Goal: Task Accomplishment & Management: Manage account settings

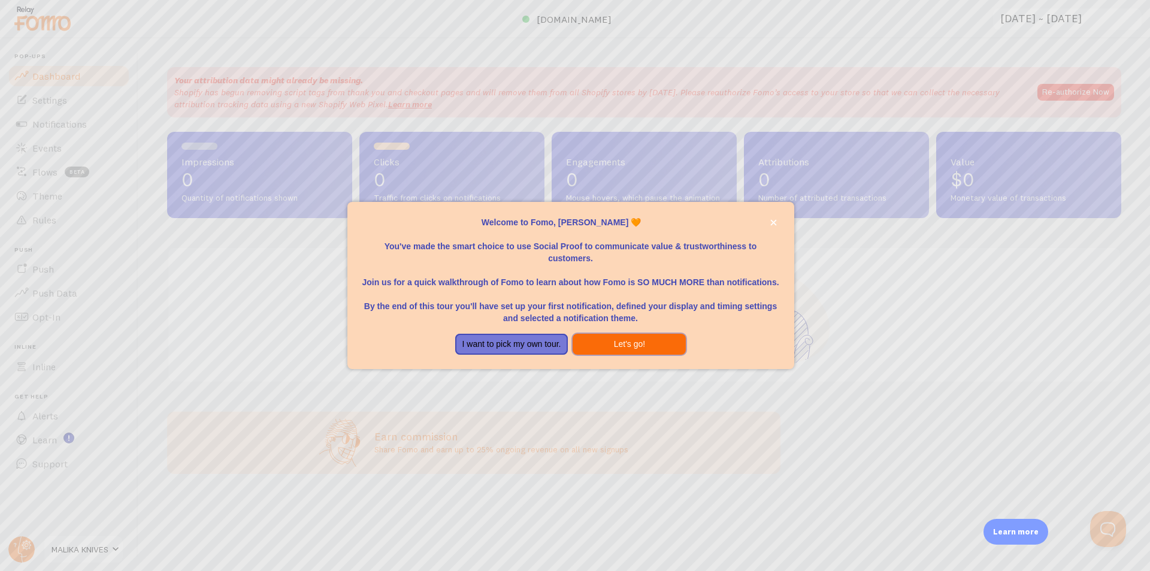
click at [636, 343] on button "Let's go!" at bounding box center [629, 345] width 113 height 22
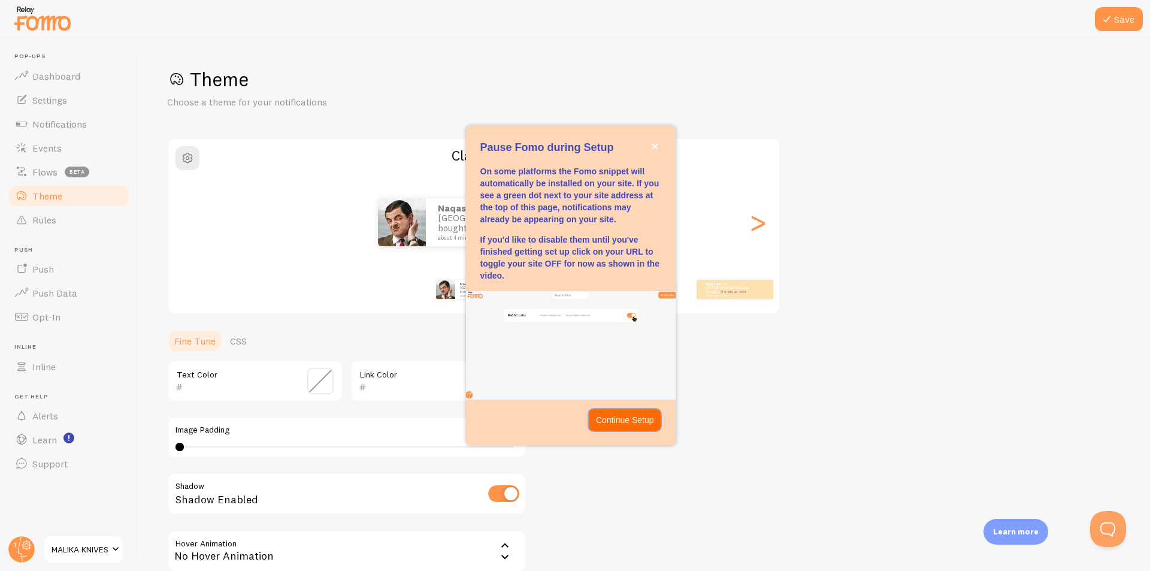
click at [634, 424] on p "Continue Setup" at bounding box center [625, 420] width 58 height 12
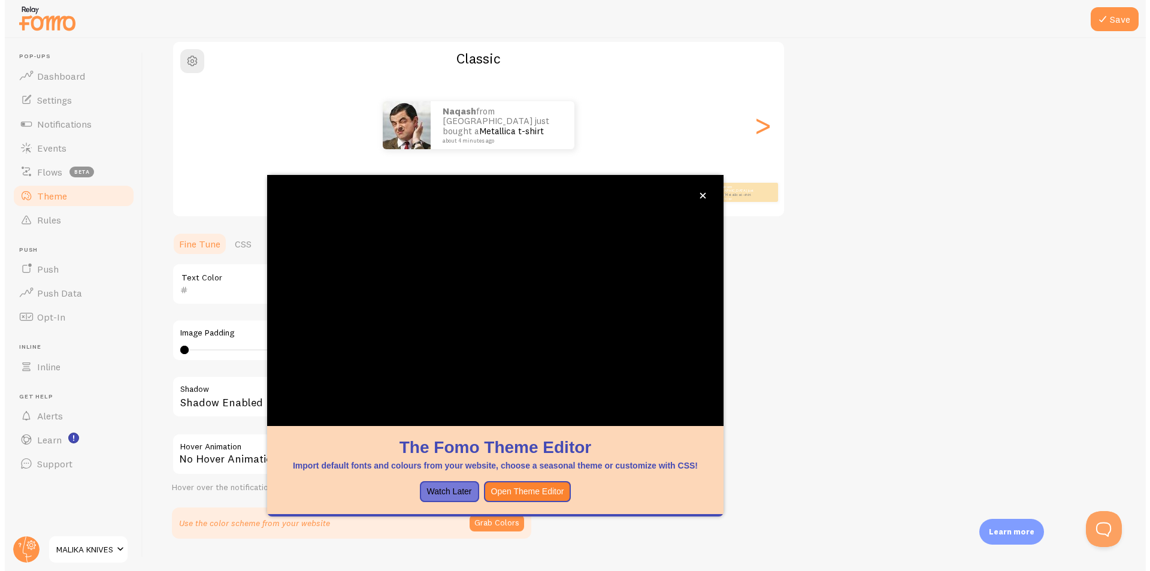
scroll to position [122, 0]
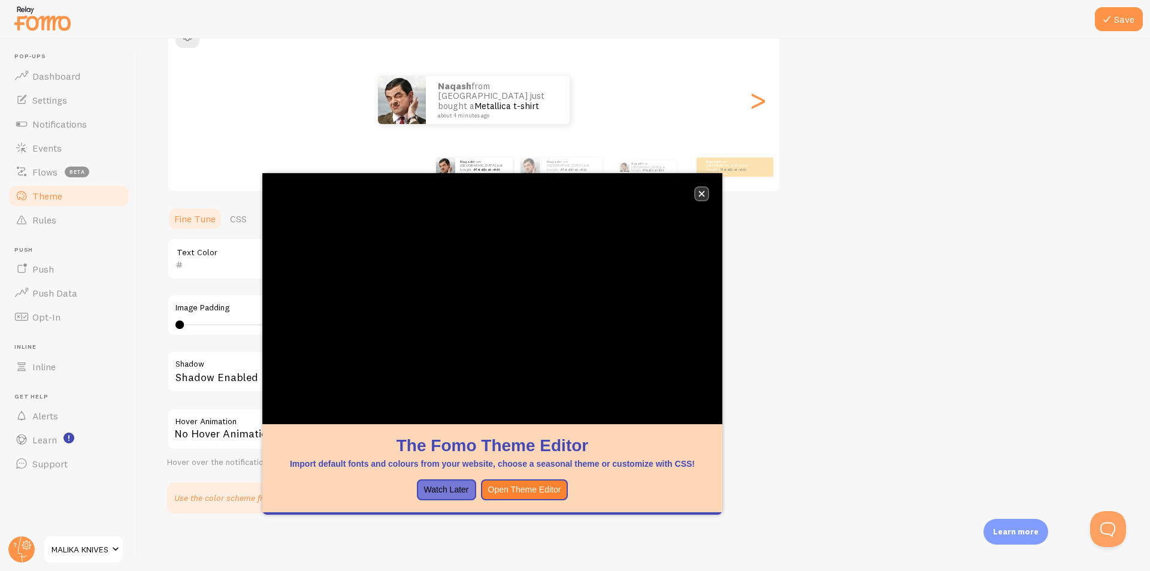
click at [703, 188] on button "close," at bounding box center [702, 194] width 13 height 13
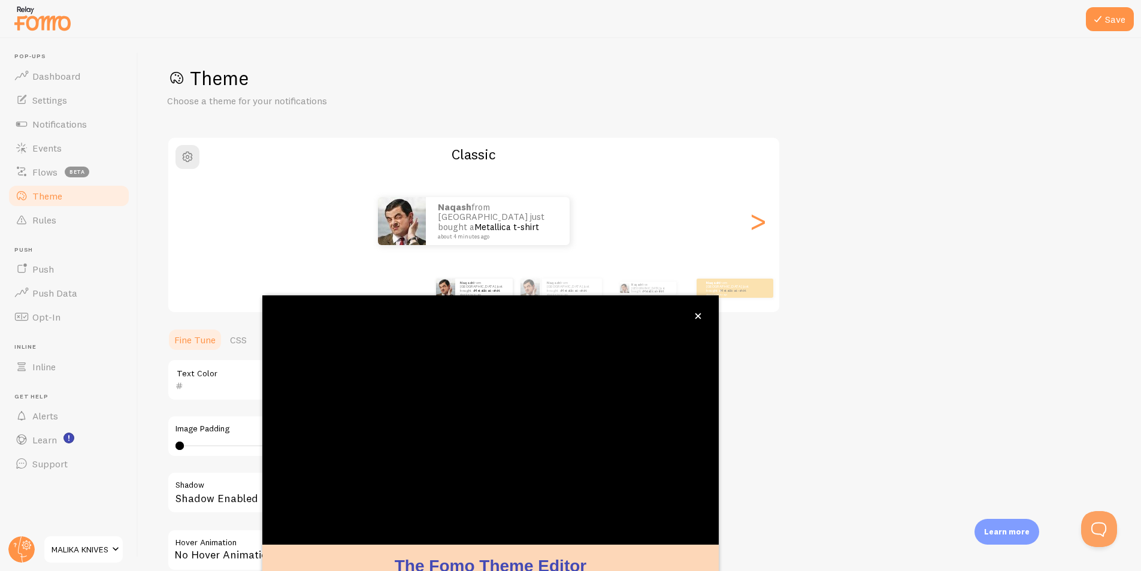
scroll to position [0, 0]
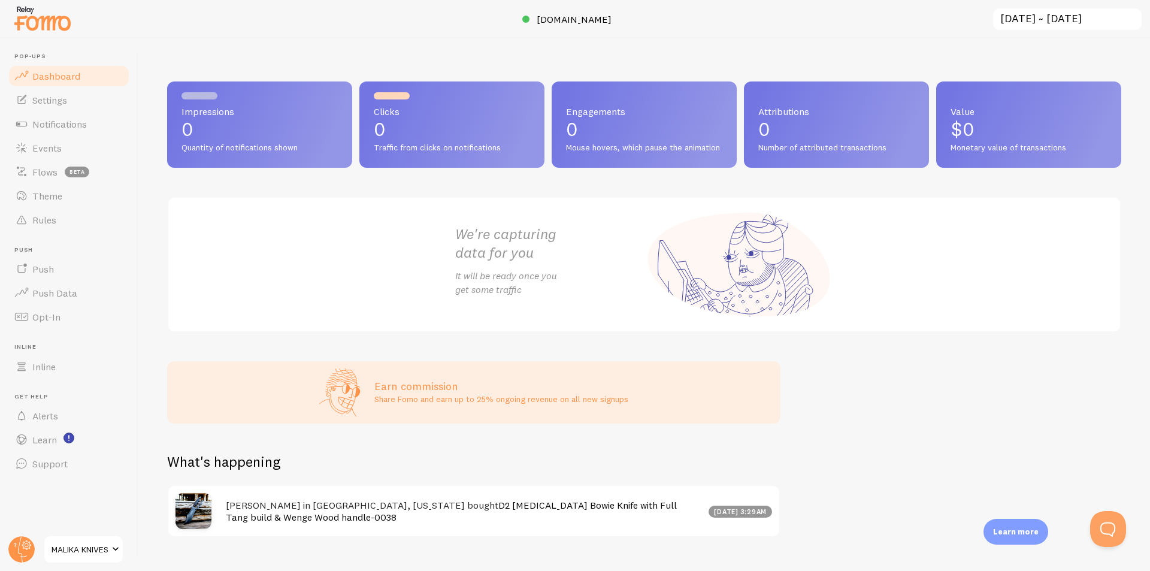
scroll to position [35, 0]
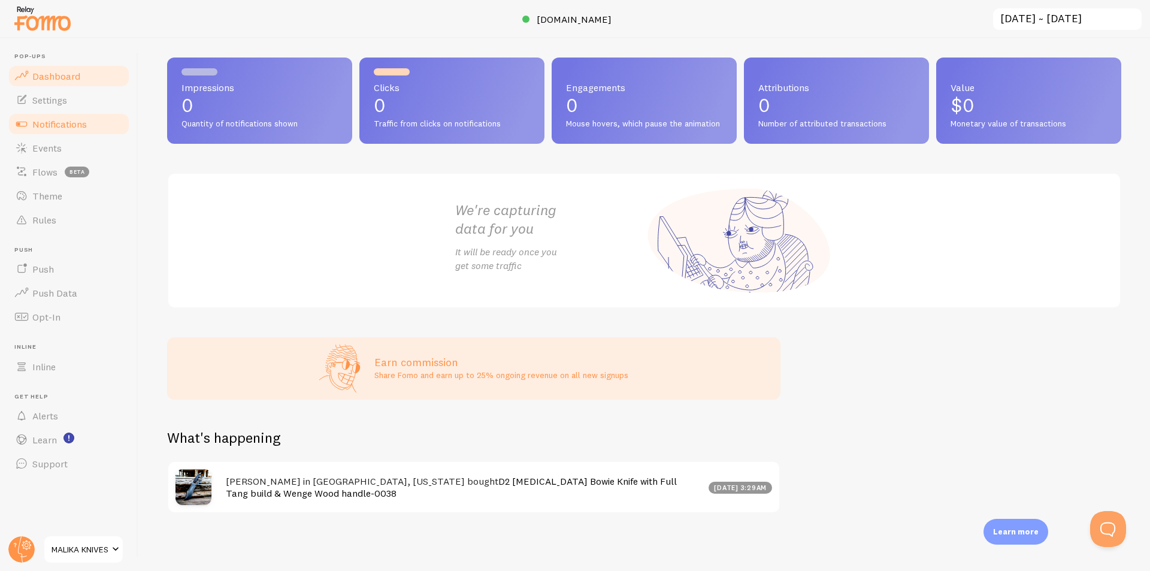
click at [75, 134] on link "Notifications" at bounding box center [68, 124] width 123 height 24
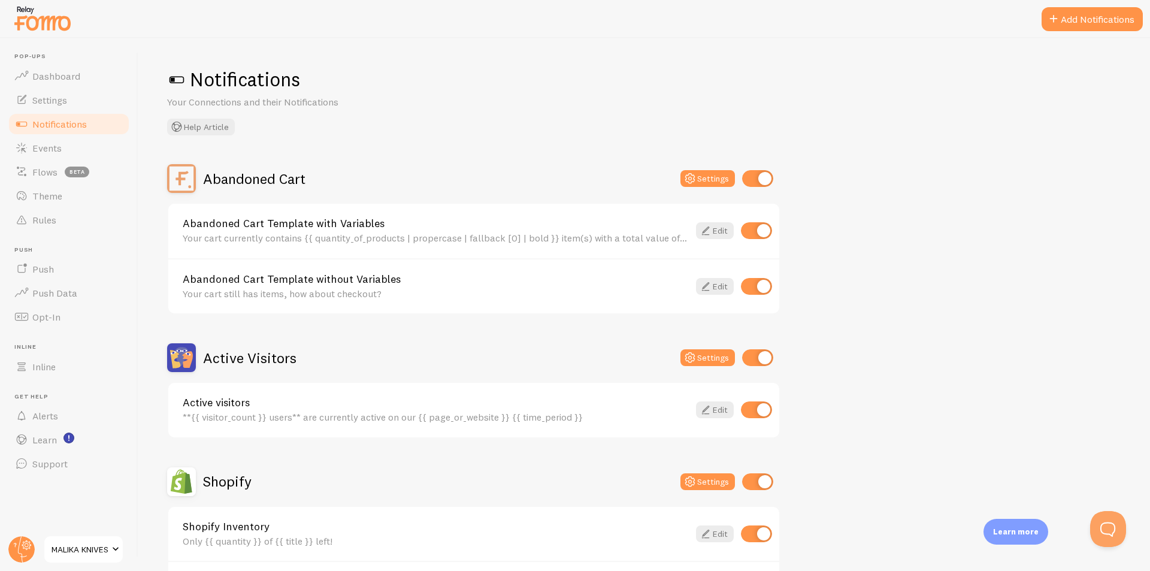
click at [179, 81] on span at bounding box center [176, 79] width 19 height 19
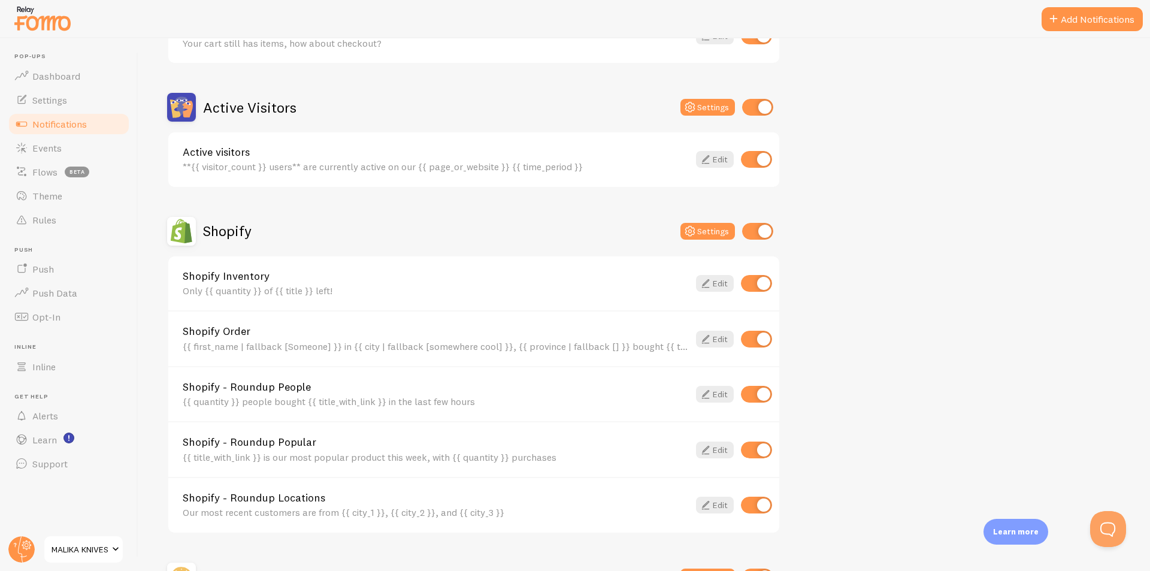
scroll to position [394, 0]
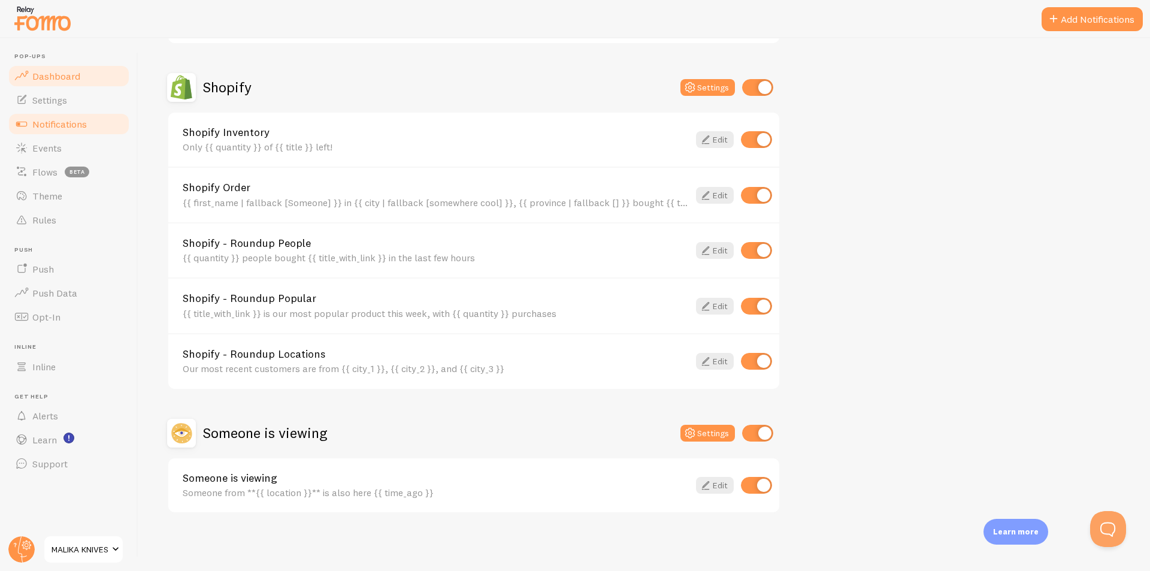
click at [72, 84] on link "Dashboard" at bounding box center [68, 76] width 123 height 24
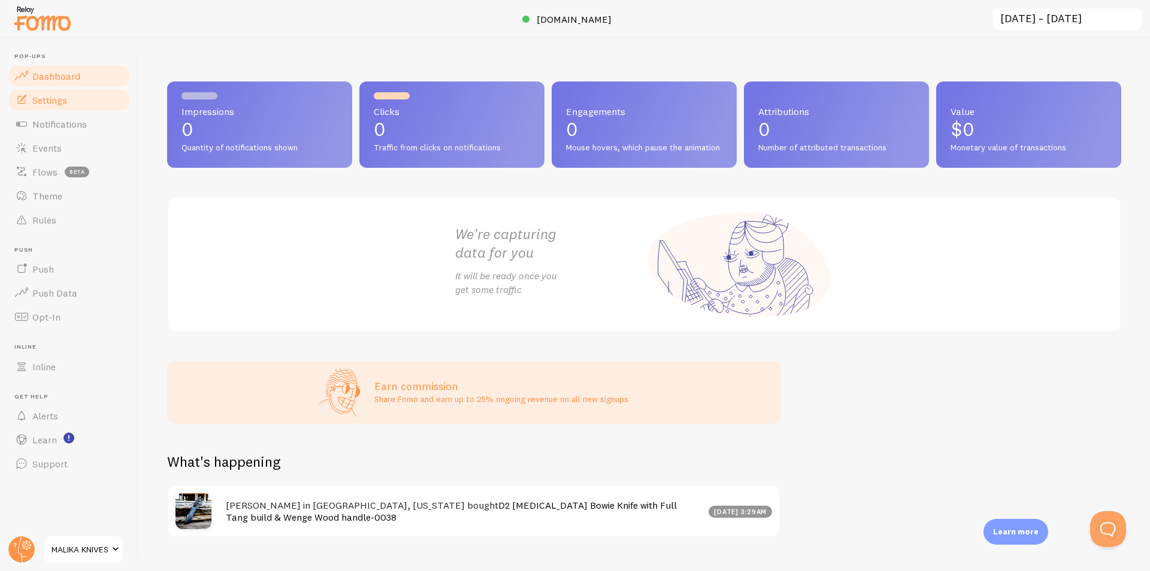
click at [69, 100] on link "Settings" at bounding box center [68, 100] width 123 height 24
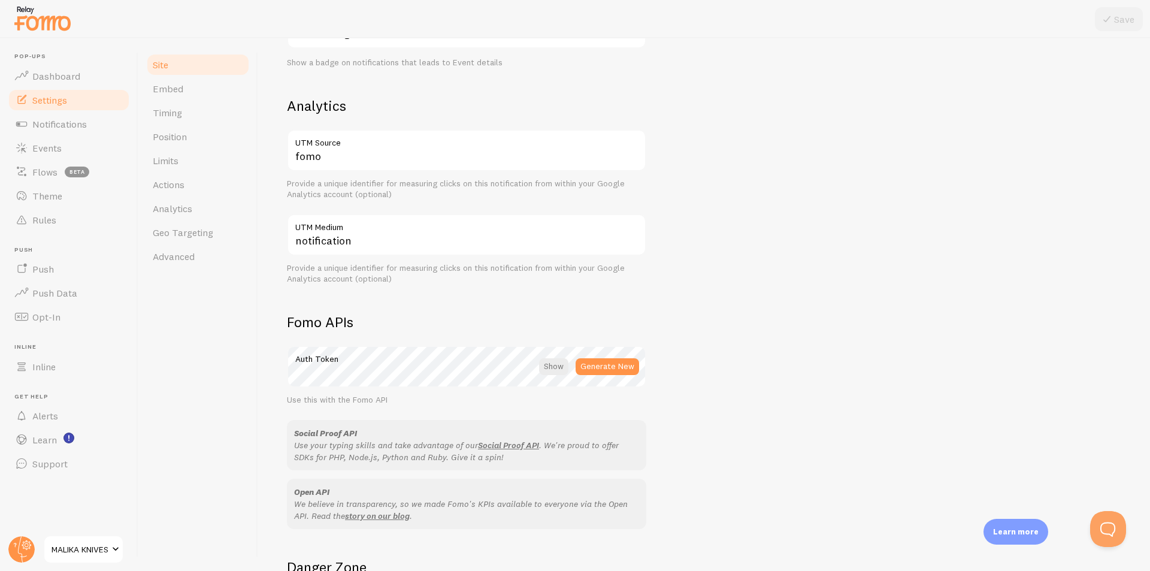
scroll to position [560, 0]
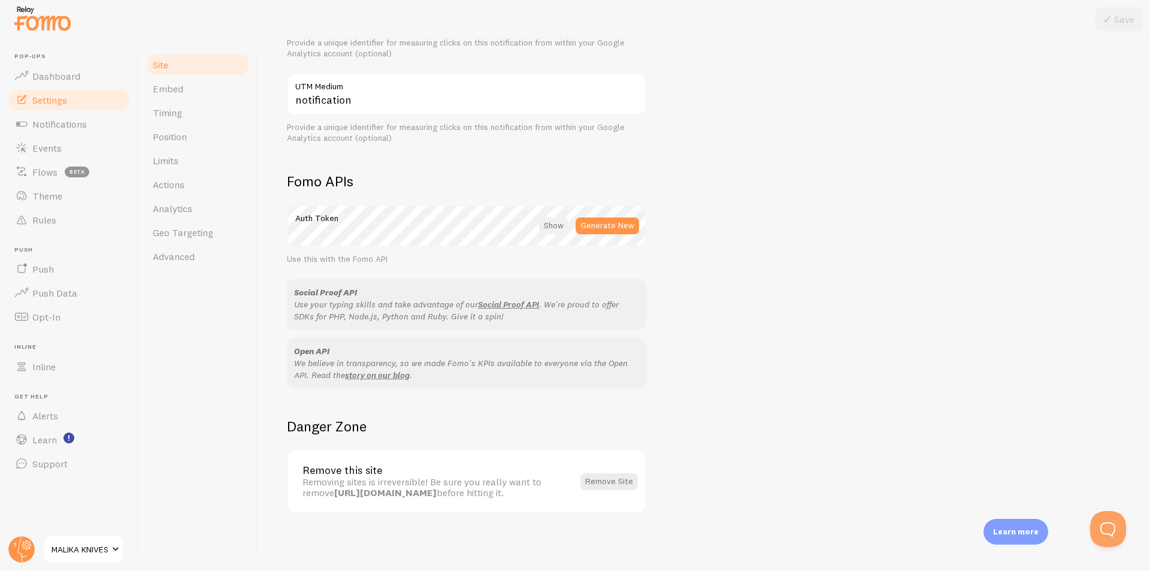
click at [556, 226] on div at bounding box center [553, 225] width 29 height 17
click at [556, 226] on div at bounding box center [555, 225] width 26 height 17
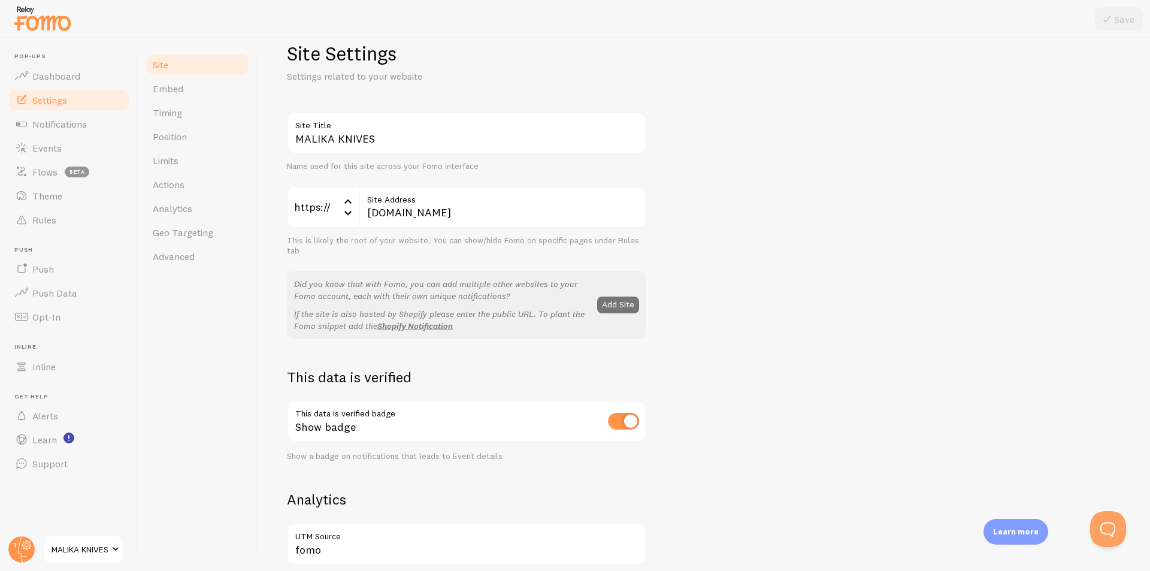
scroll to position [21, 0]
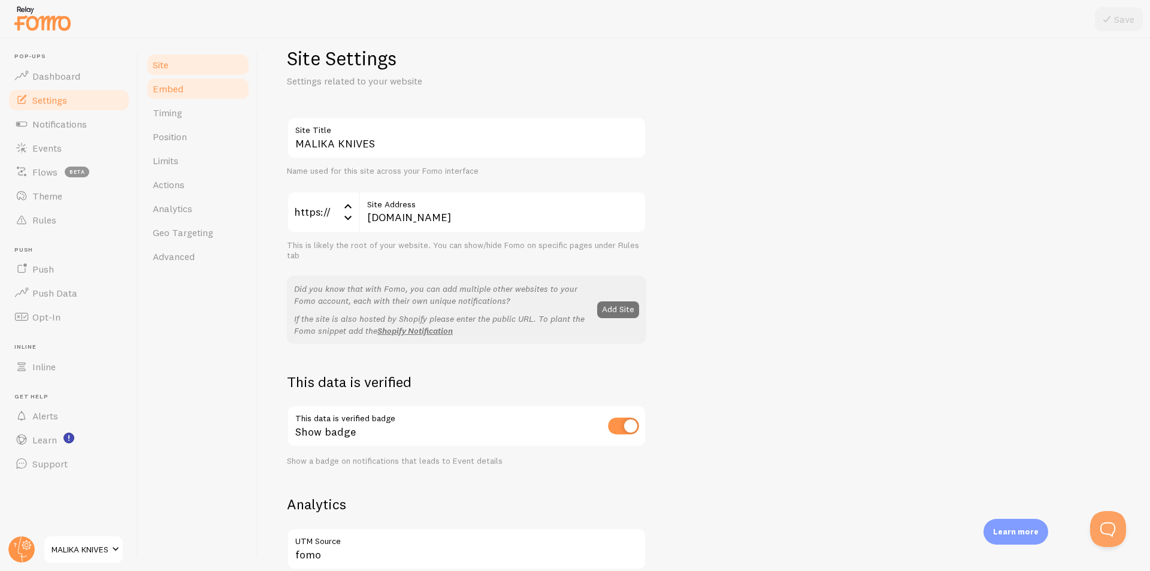
click at [192, 96] on link "Embed" at bounding box center [198, 89] width 105 height 24
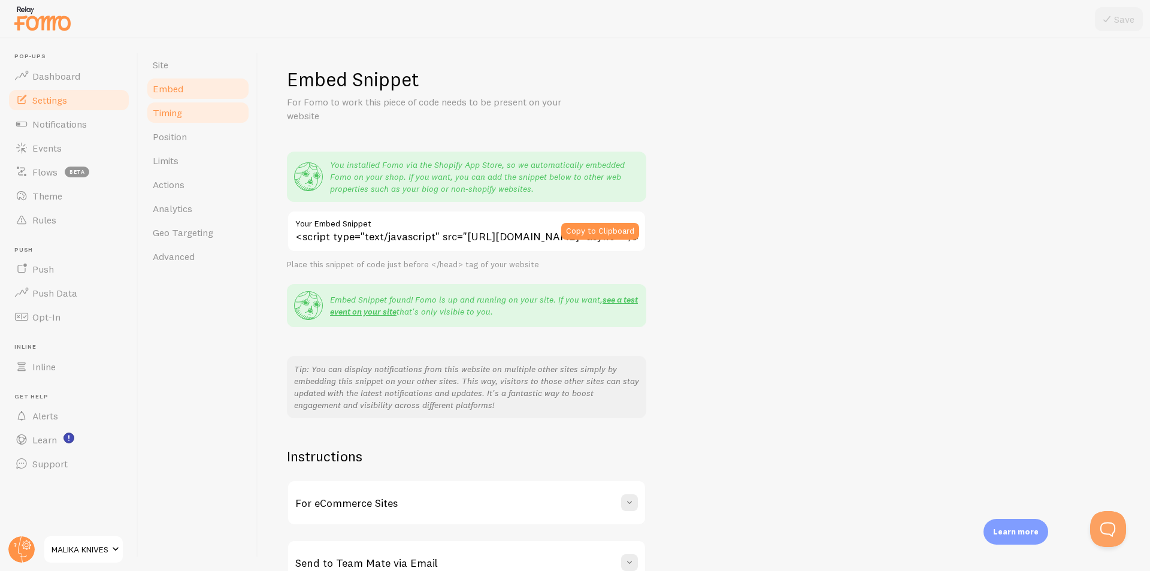
click at [162, 110] on span "Timing" at bounding box center [167, 113] width 29 height 12
